Goal: Information Seeking & Learning: Learn about a topic

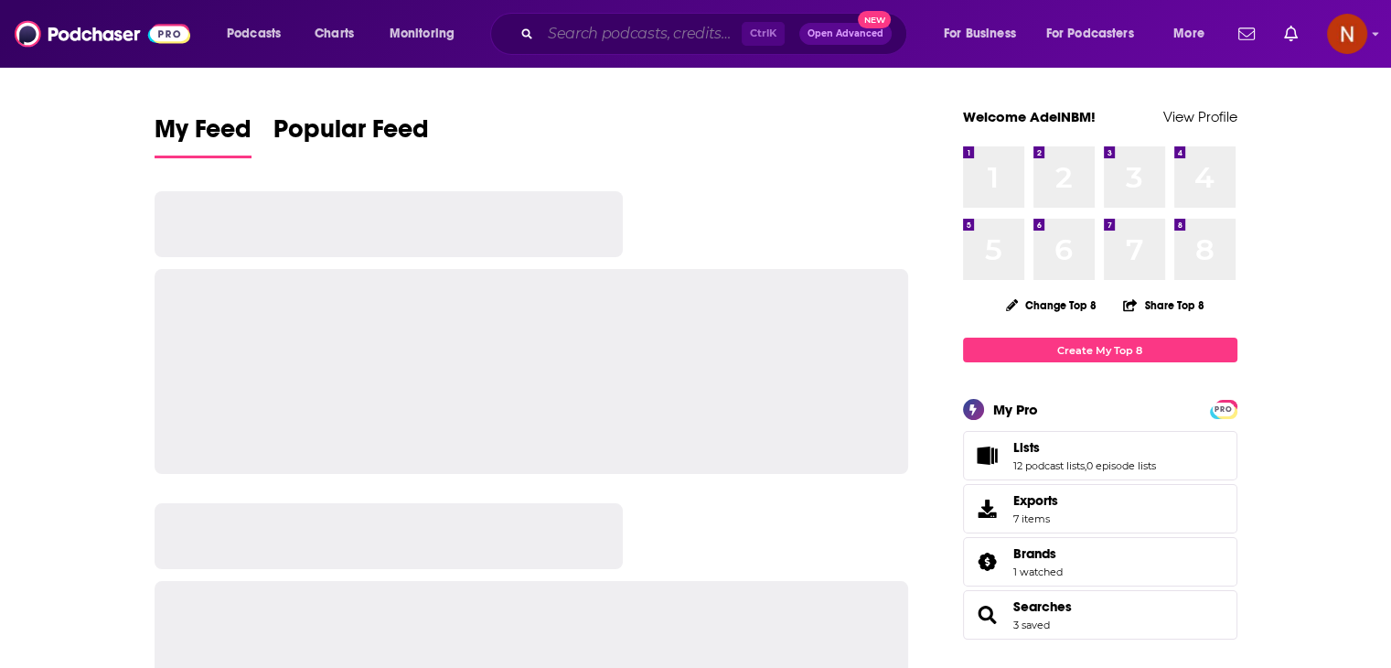
click at [656, 28] on input "Search podcasts, credits, & more..." at bounding box center [641, 33] width 201 height 29
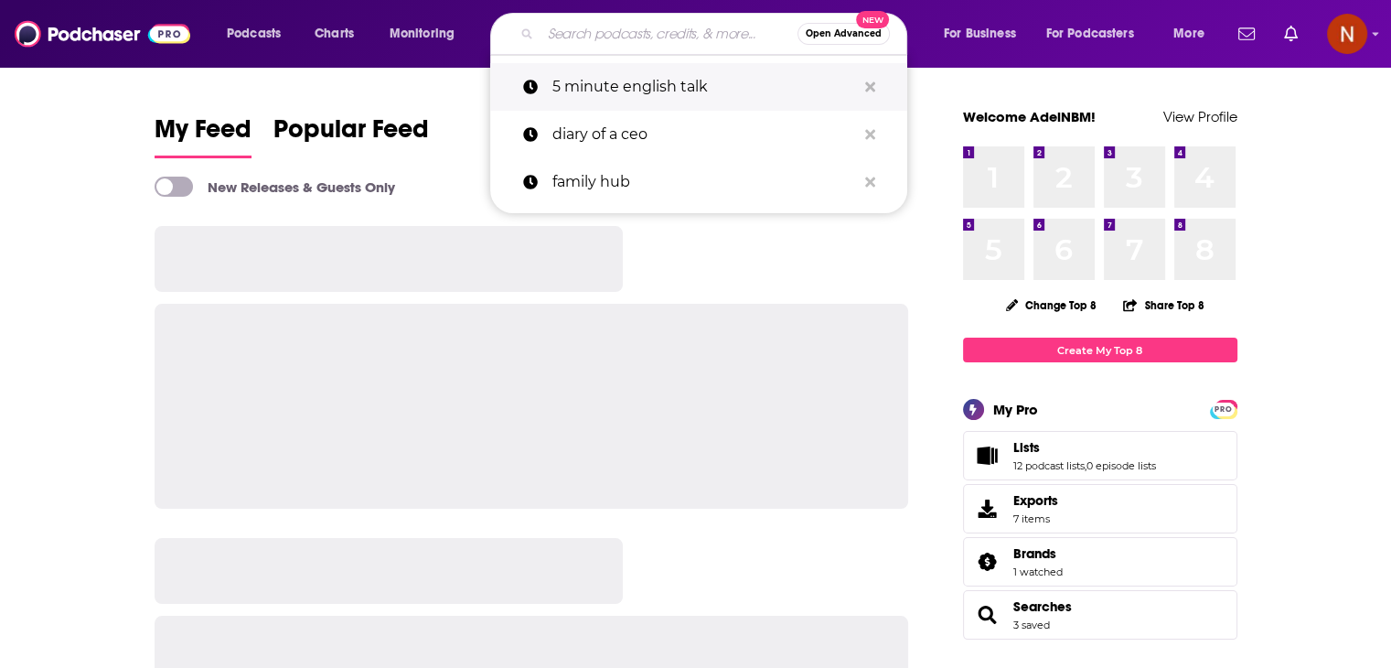
click at [662, 85] on p "5 minute english talk" at bounding box center [704, 87] width 304 height 48
type input "5 minute english talk"
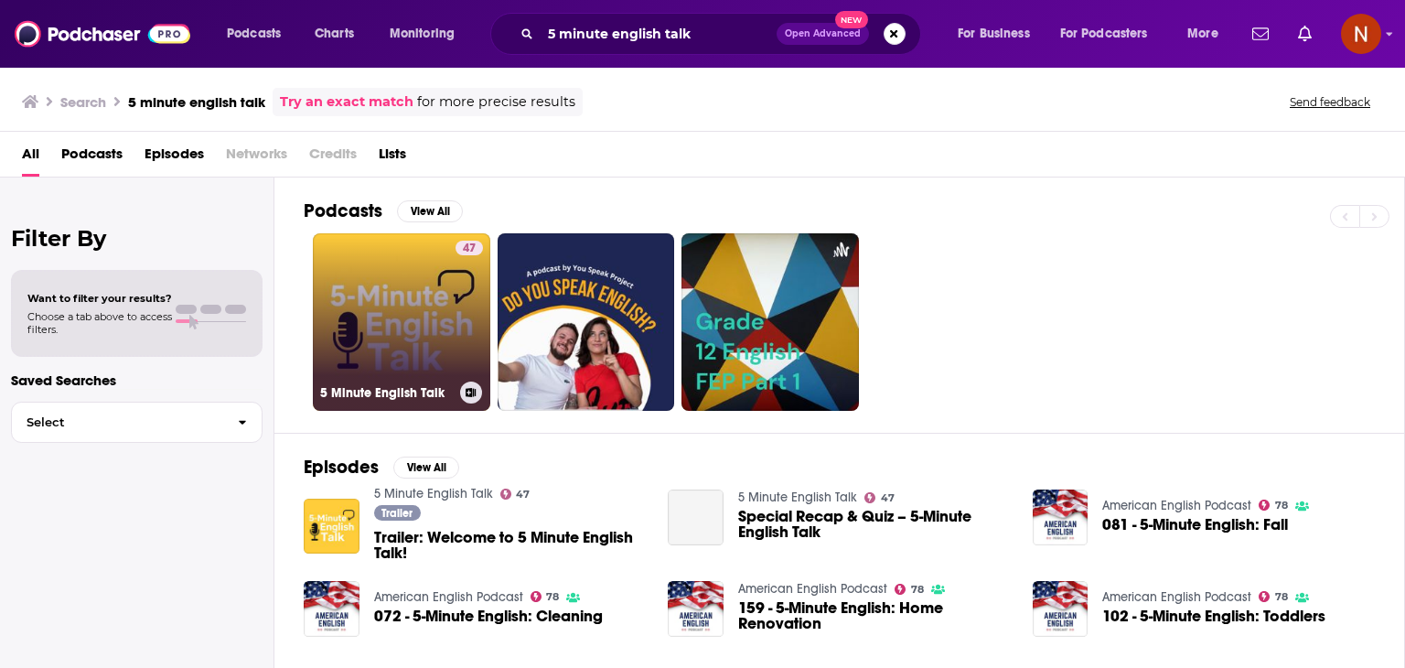
click at [376, 281] on link "47 5 Minute English Talk" at bounding box center [401, 321] width 177 height 177
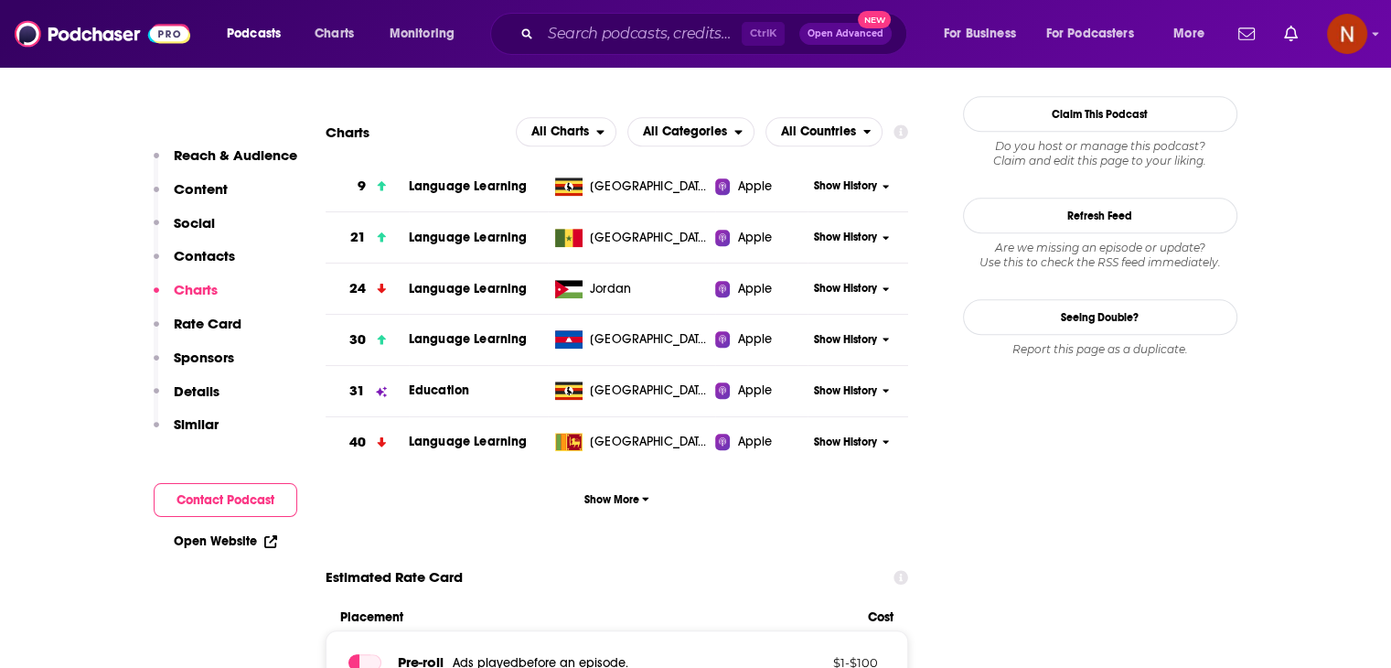
scroll to position [1646, 0]
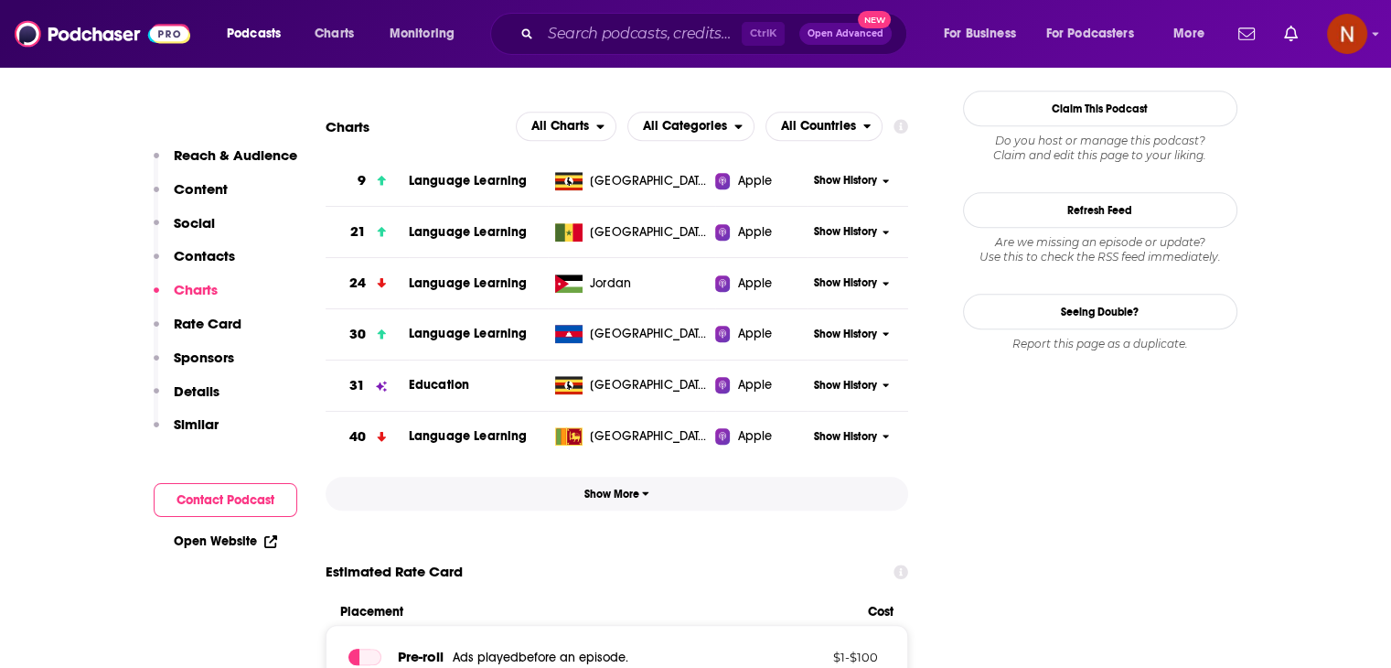
click at [629, 491] on span "Show More" at bounding box center [616, 493] width 65 height 13
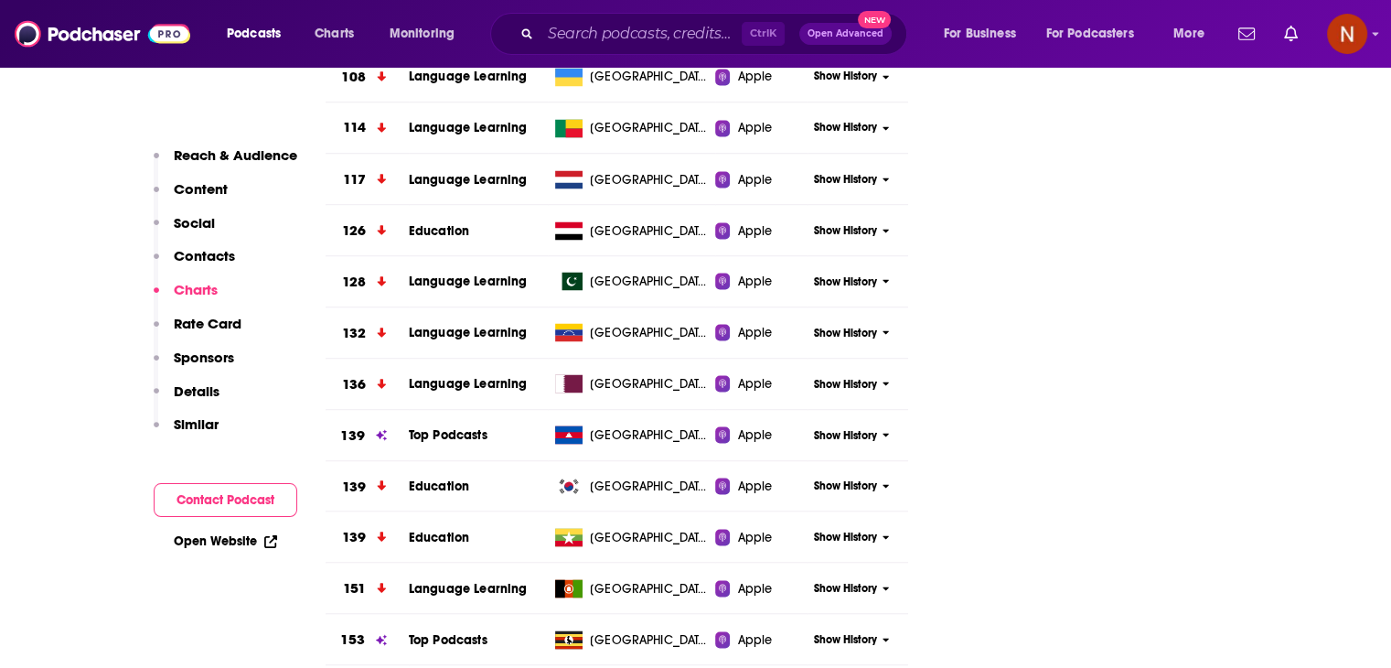
scroll to position [2869, 0]
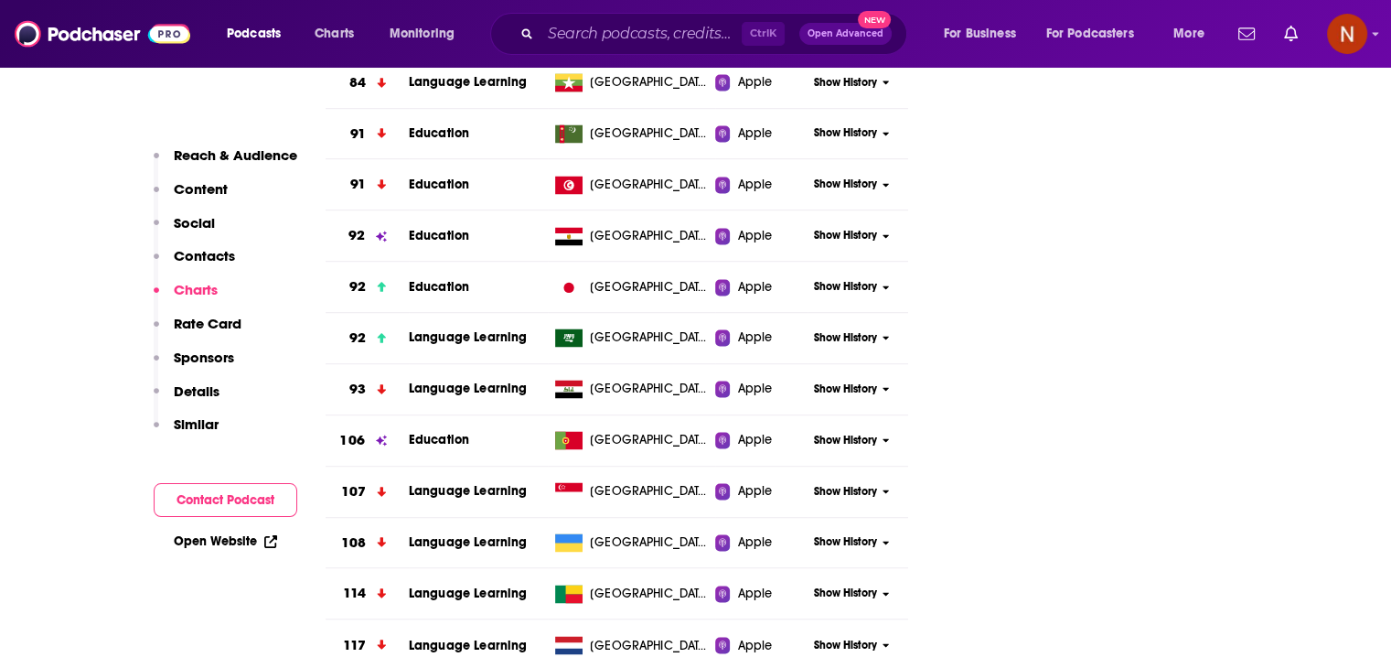
click at [856, 336] on span "Show History" at bounding box center [845, 338] width 63 height 16
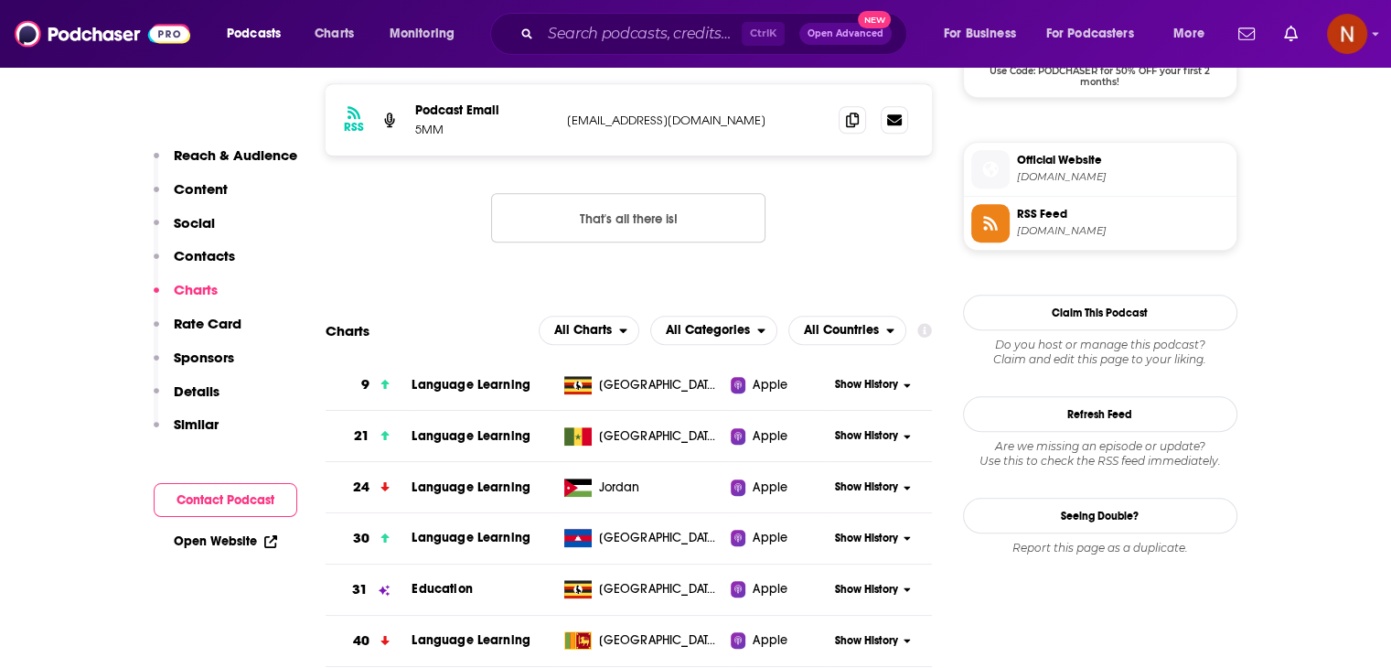
scroll to position [1430, 0]
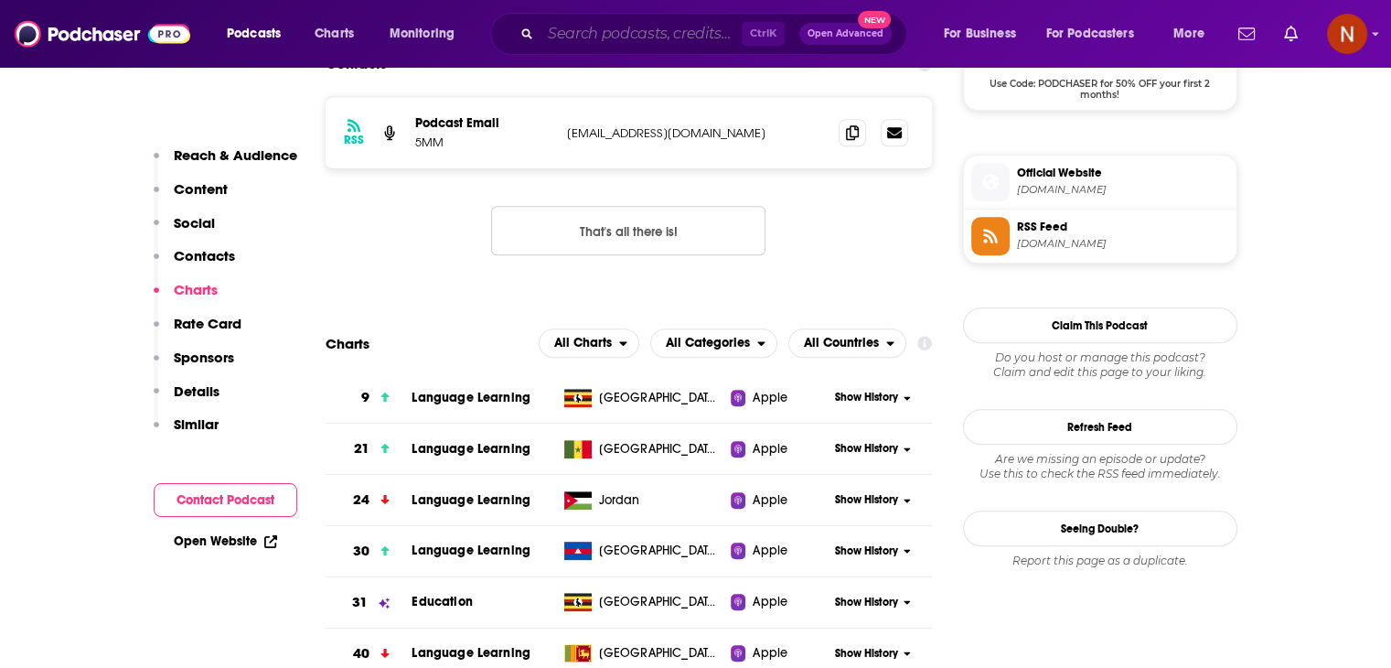
click at [640, 42] on input "Search podcasts, credits, & more..." at bounding box center [641, 33] width 201 height 29
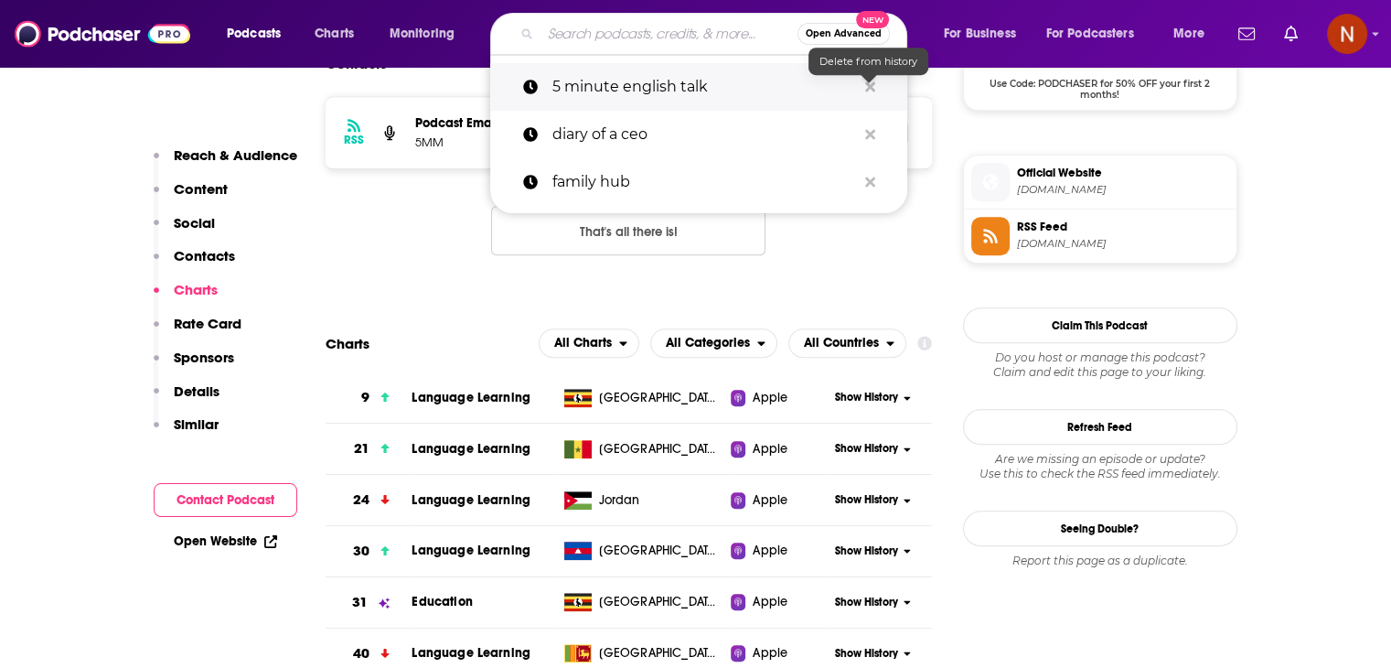
click at [870, 89] on icon "Search podcasts, credits, & more..." at bounding box center [870, 86] width 10 height 10
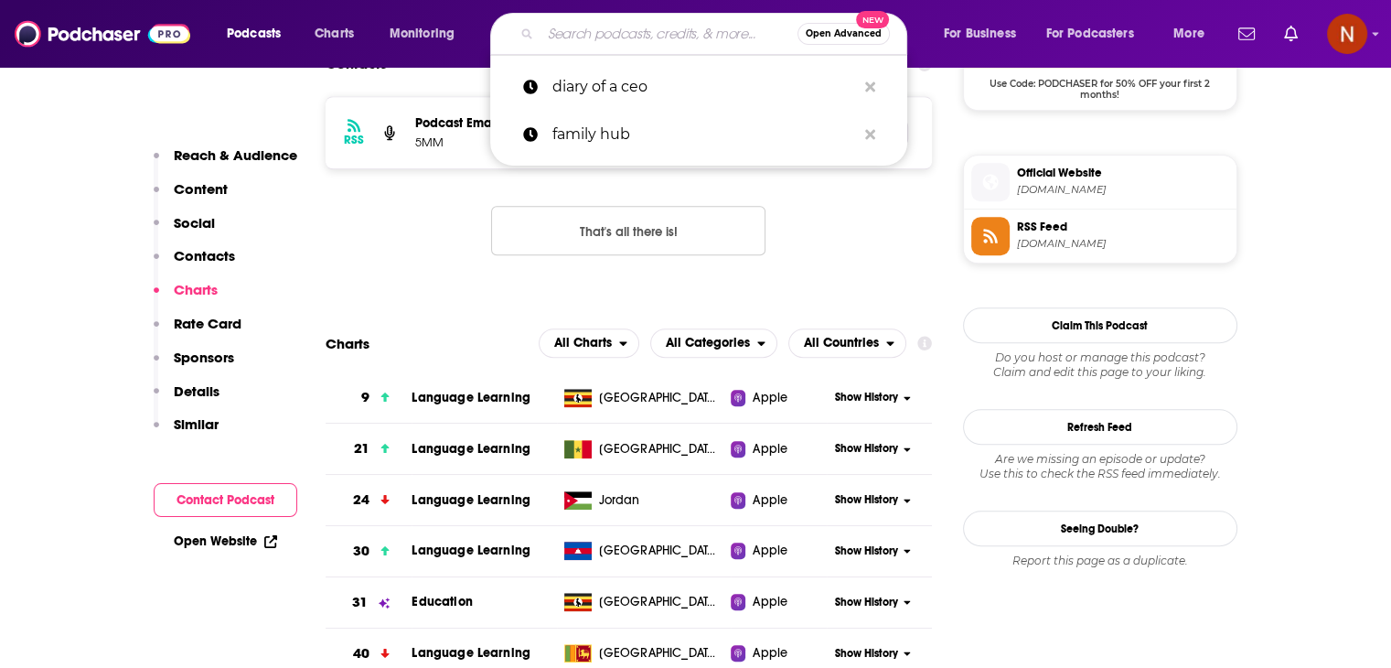
click at [626, 37] on input "Search podcasts, credits, & more..." at bounding box center [669, 33] width 257 height 29
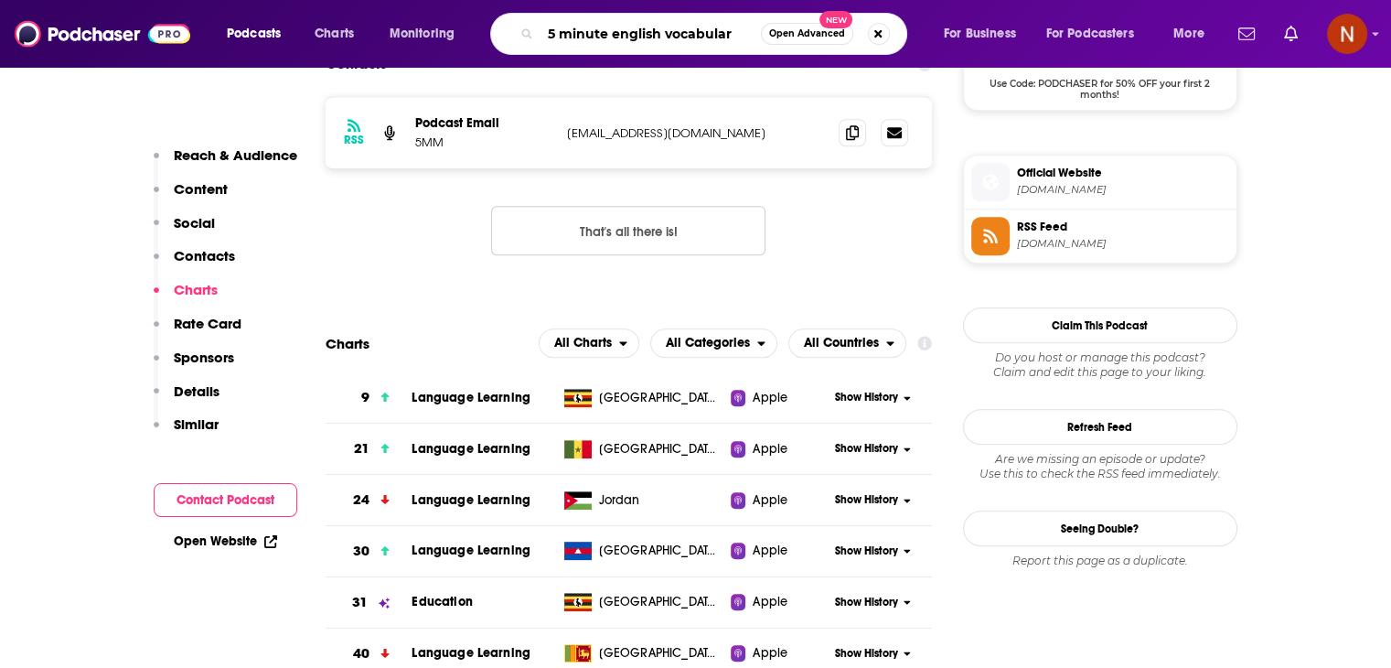
type input "5 minute english vocabulary"
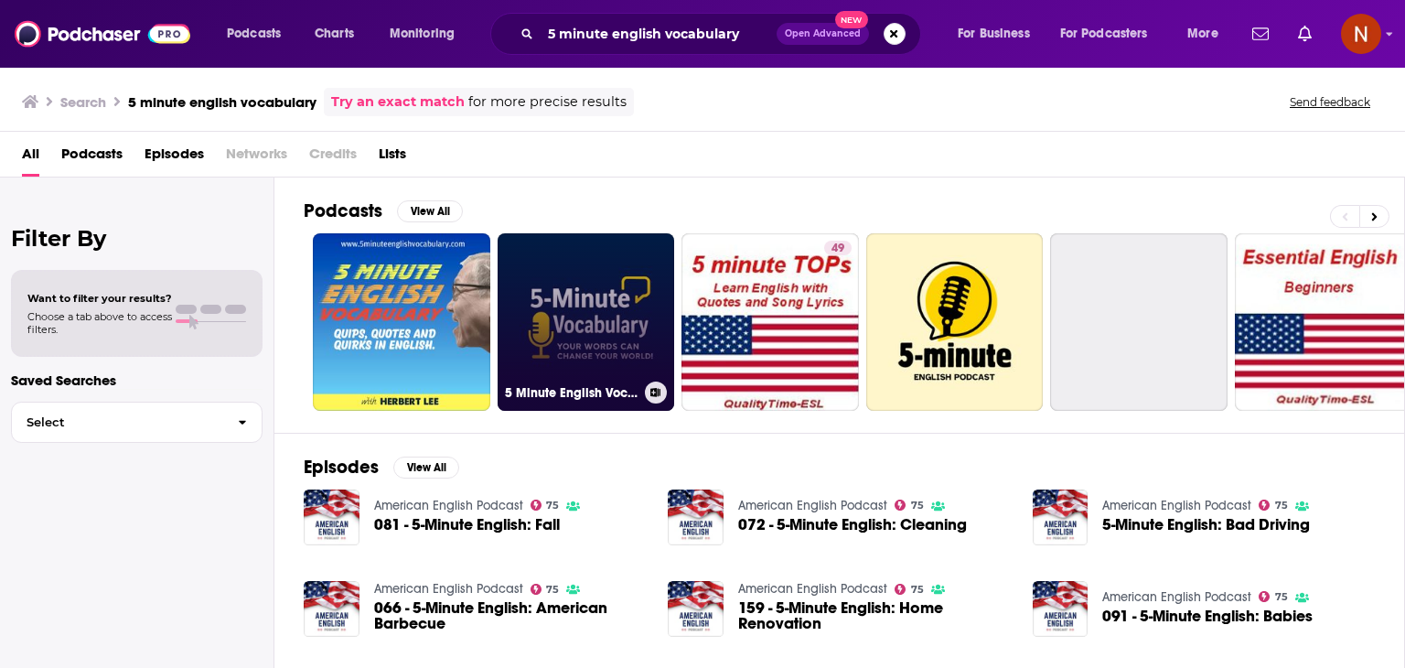
click at [583, 300] on link "5 Minute English Vocabulary Show" at bounding box center [586, 321] width 177 height 177
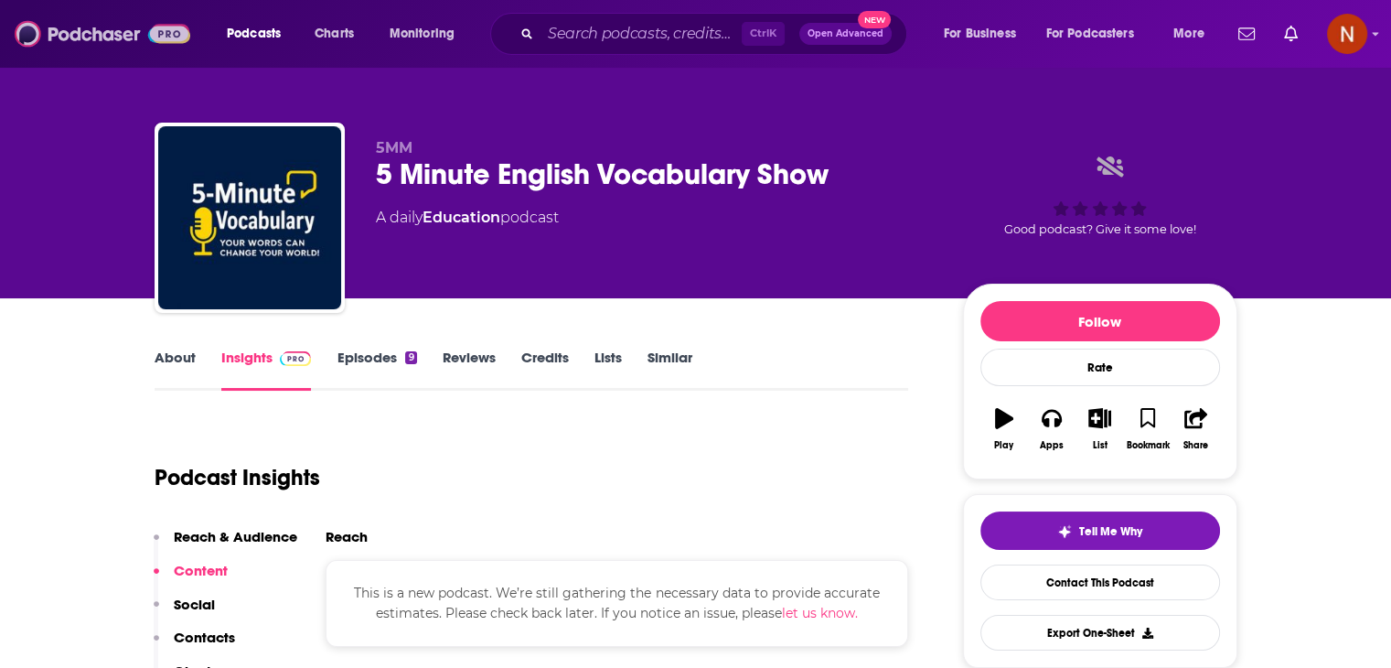
click at [95, 34] on img at bounding box center [103, 33] width 176 height 35
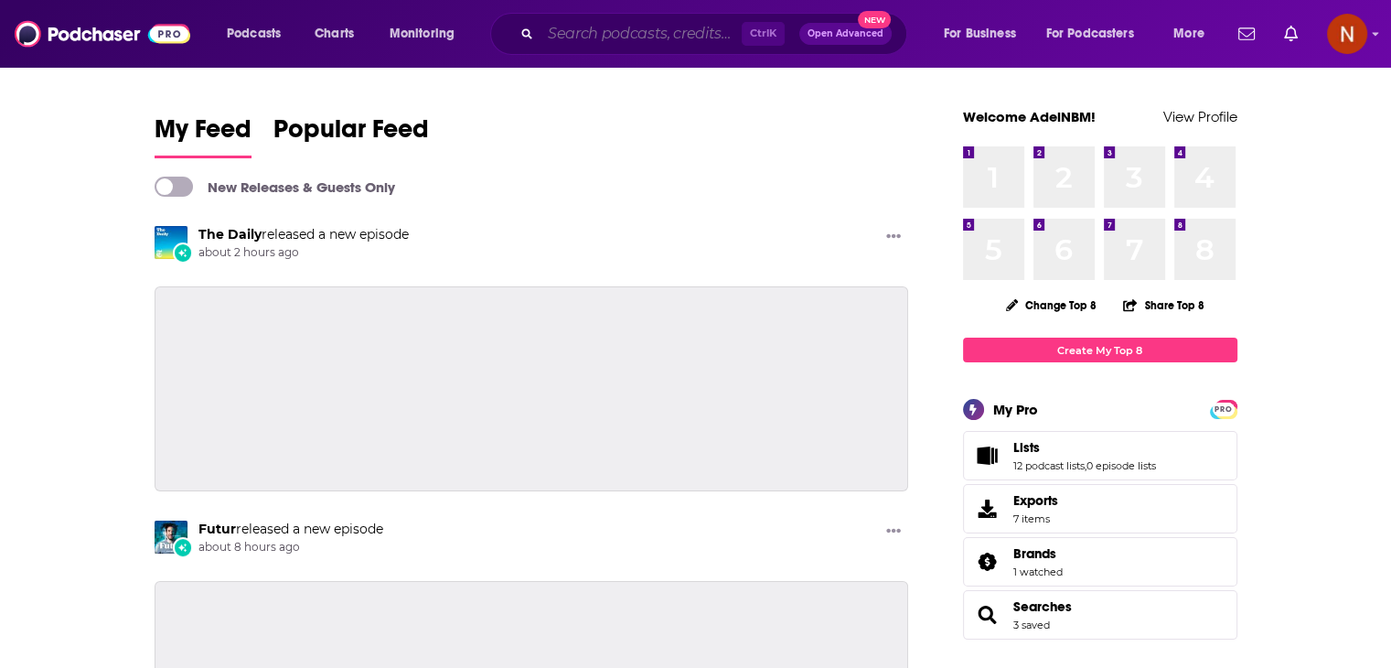
click at [611, 19] on input "Search podcasts, credits, & more..." at bounding box center [641, 33] width 201 height 29
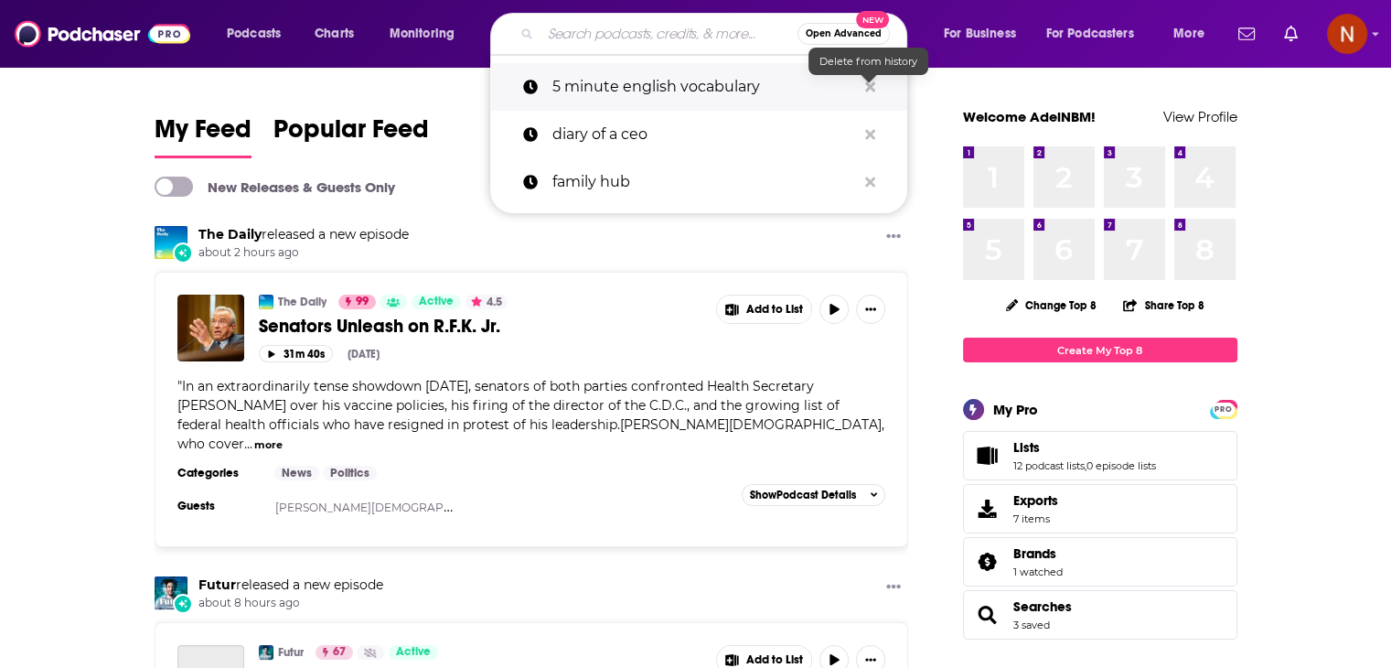
click at [871, 89] on icon "Search podcasts, credits, & more..." at bounding box center [870, 86] width 10 height 10
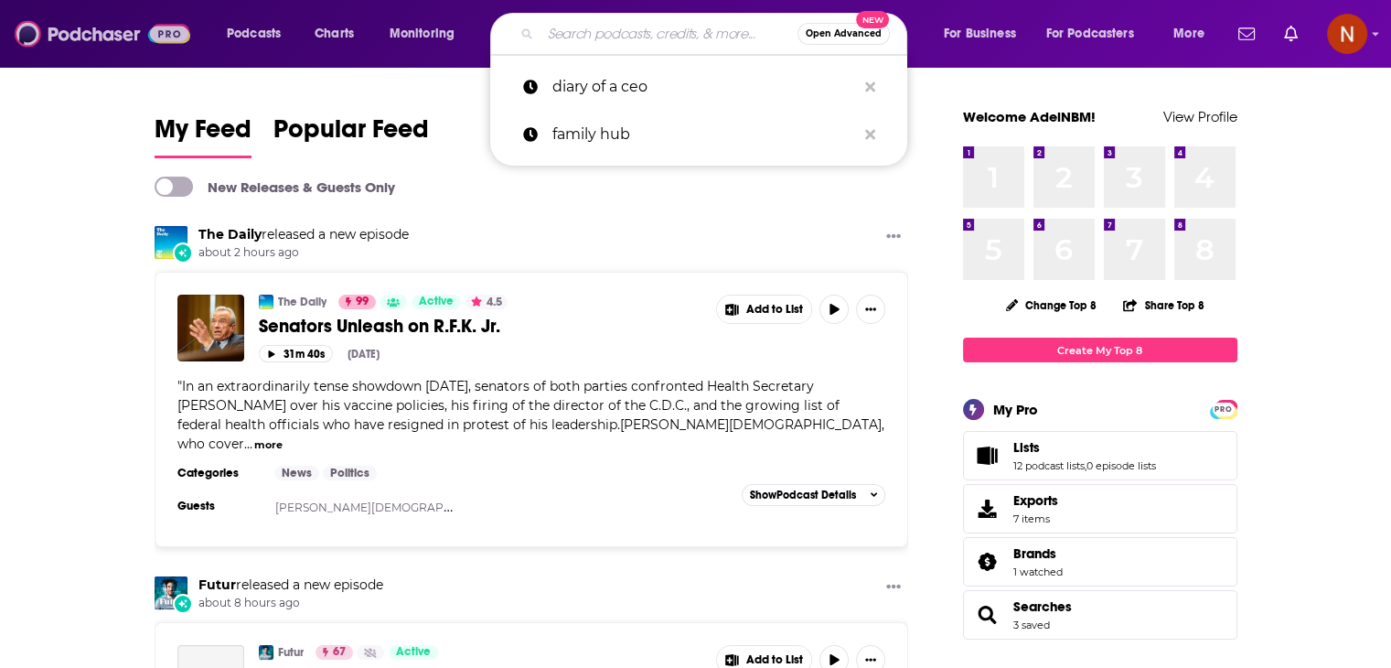
click at [96, 48] on img at bounding box center [103, 33] width 176 height 35
